Goal: Communication & Community: Answer question/provide support

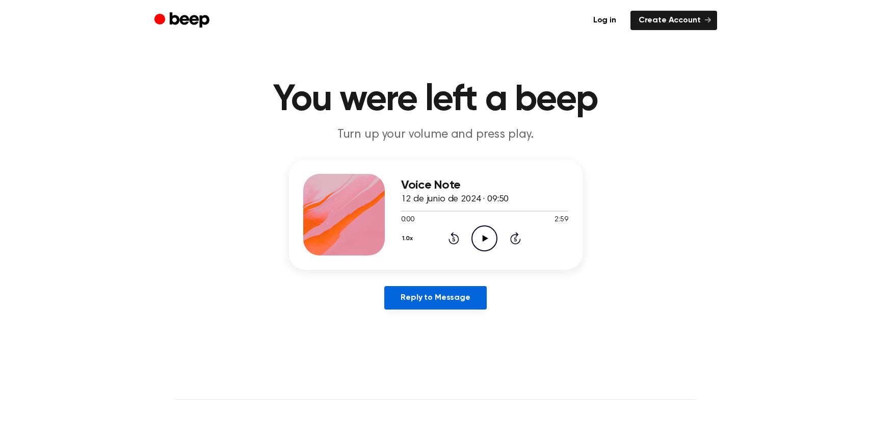
click at [441, 301] on link "Reply to Message" at bounding box center [435, 297] width 102 height 23
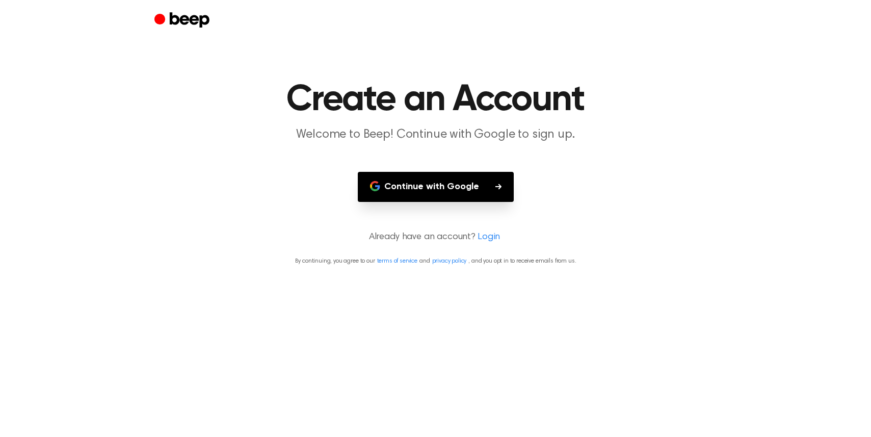
click at [462, 192] on button "Continue with Google" at bounding box center [436, 187] width 156 height 30
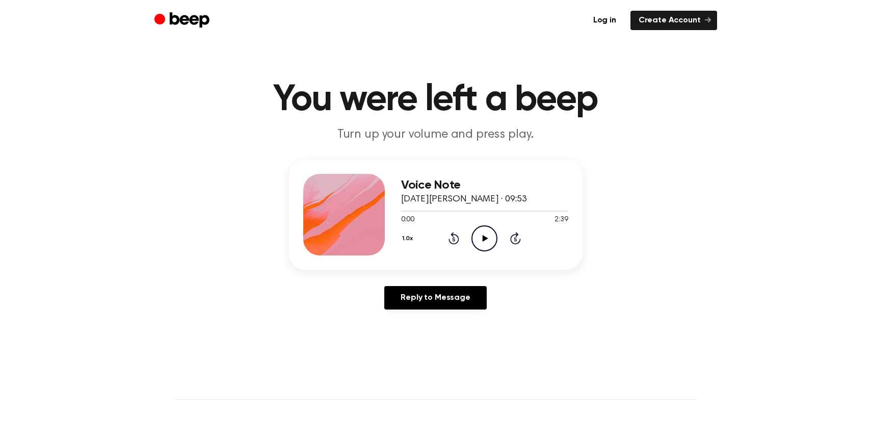
click at [486, 235] on icon "Play Audio" at bounding box center [484, 238] width 26 height 26
click at [484, 236] on icon at bounding box center [486, 238] width 6 height 7
